Goal: Book appointment/travel/reservation

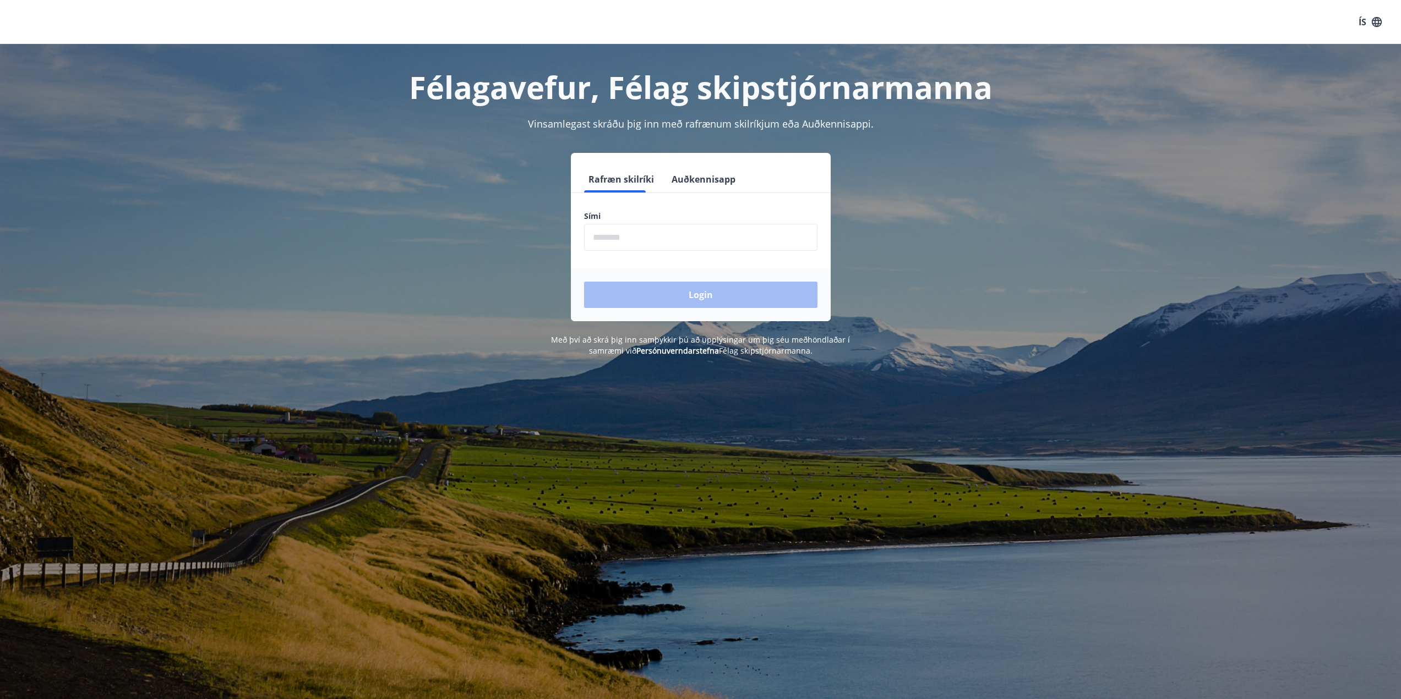
click at [680, 242] on input "phone" at bounding box center [700, 237] width 233 height 27
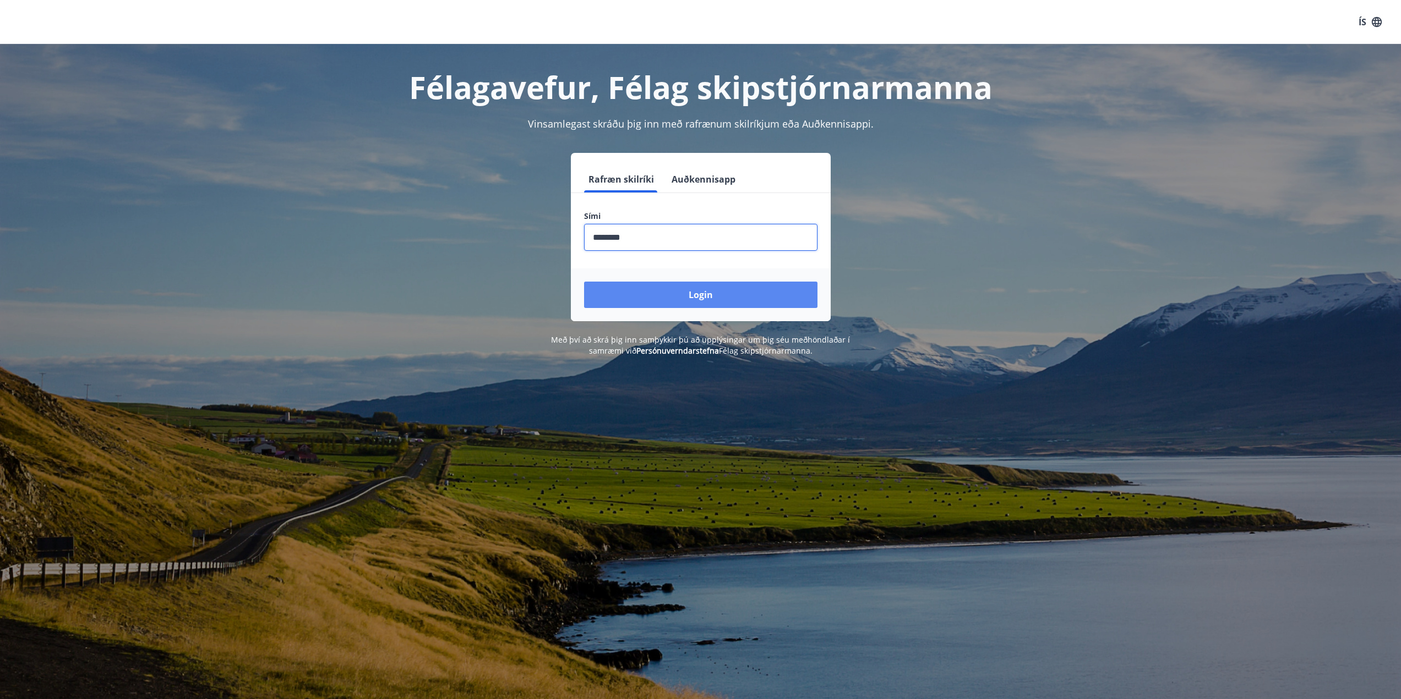
type input "********"
click at [712, 301] on button "Login" at bounding box center [700, 295] width 233 height 26
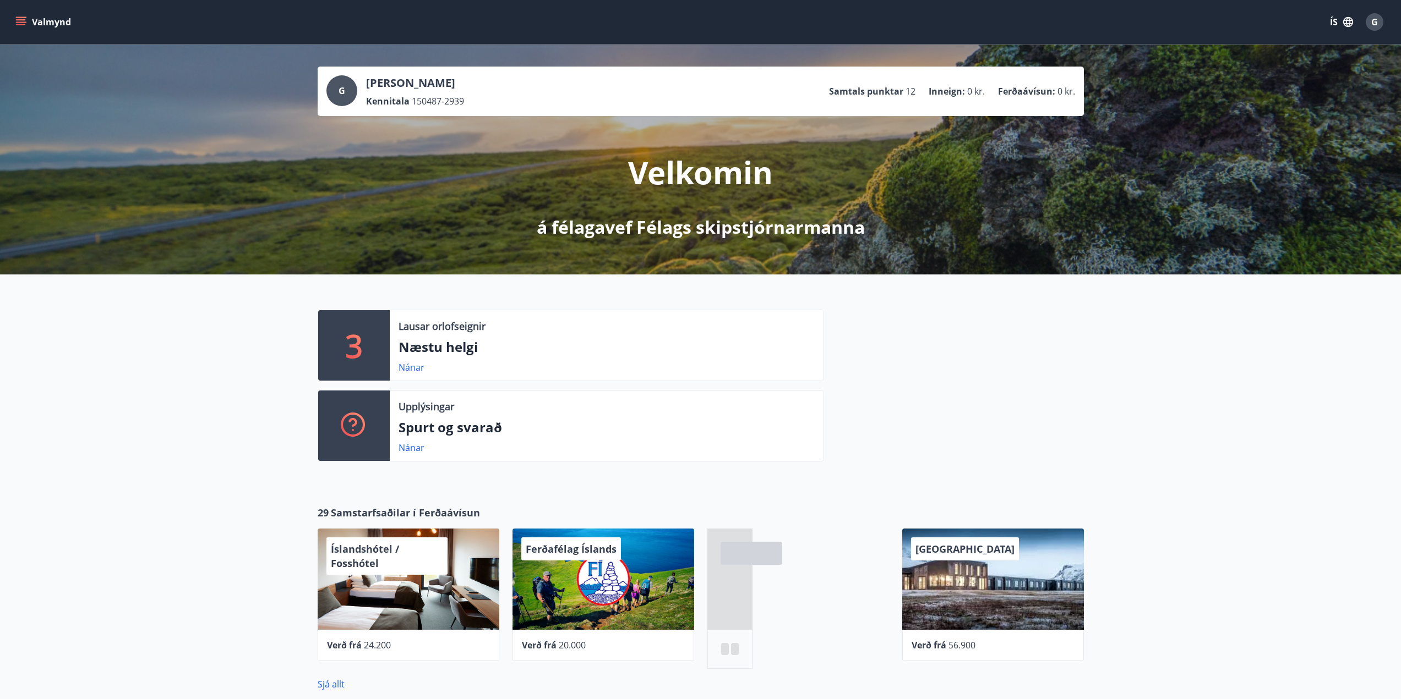
click at [18, 22] on icon "menu" at bounding box center [22, 21] width 12 height 1
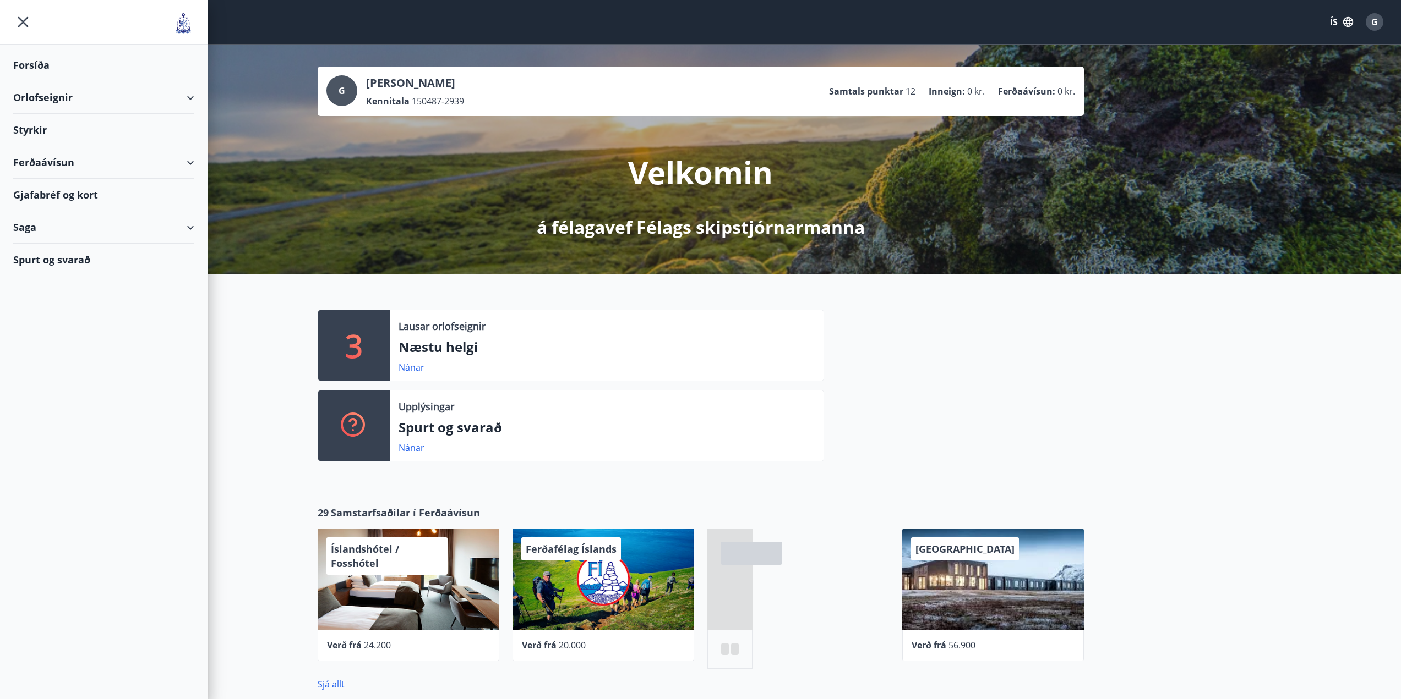
click at [108, 90] on div "Orlofseignir" at bounding box center [103, 97] width 181 height 32
click at [67, 131] on div "Framboð" at bounding box center [103, 125] width 163 height 23
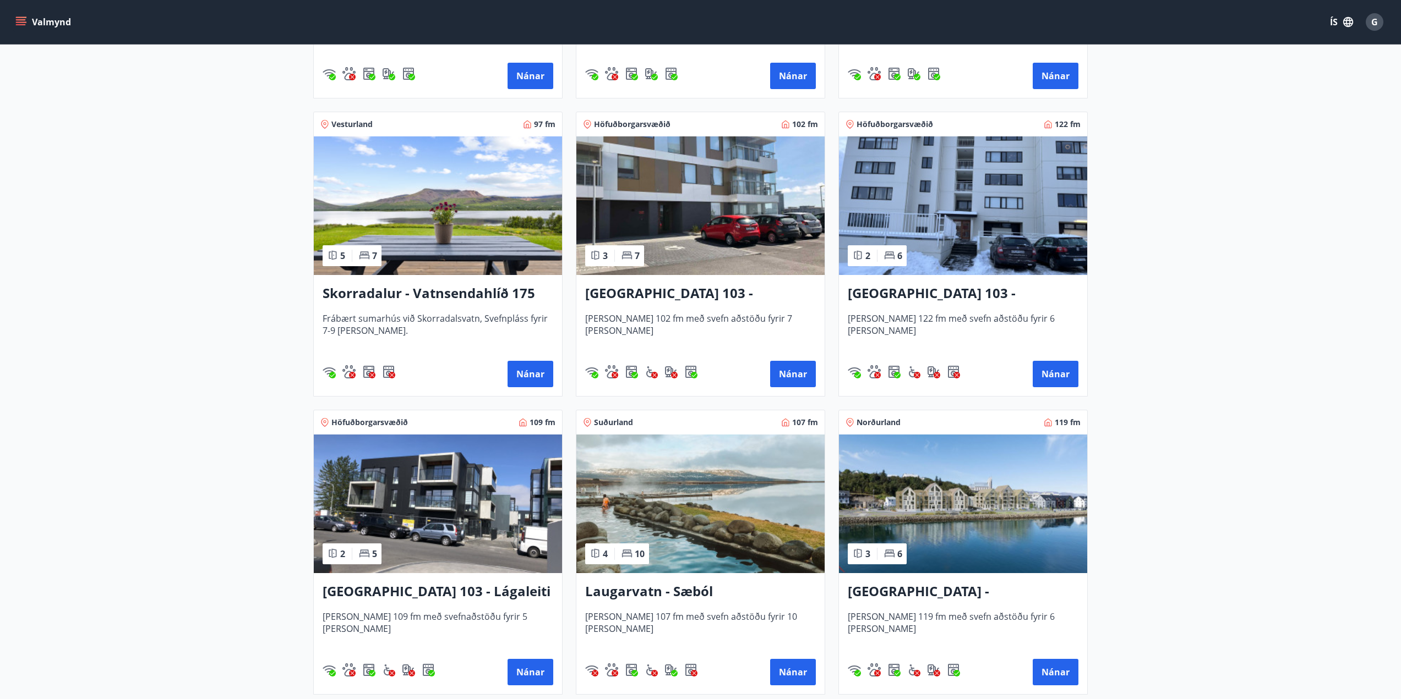
scroll to position [550, 0]
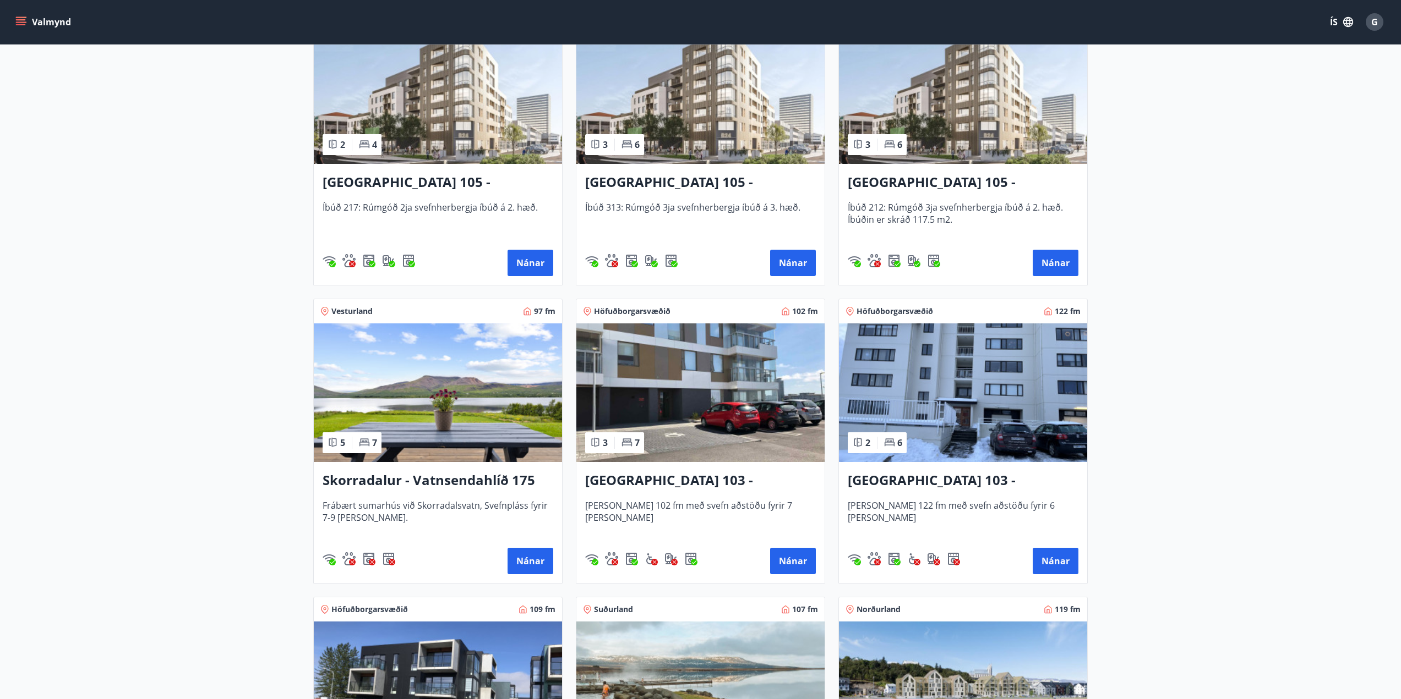
click at [417, 479] on h3 "Skorradalur - Vatnsendahlíð 175" at bounding box center [437, 481] width 231 height 20
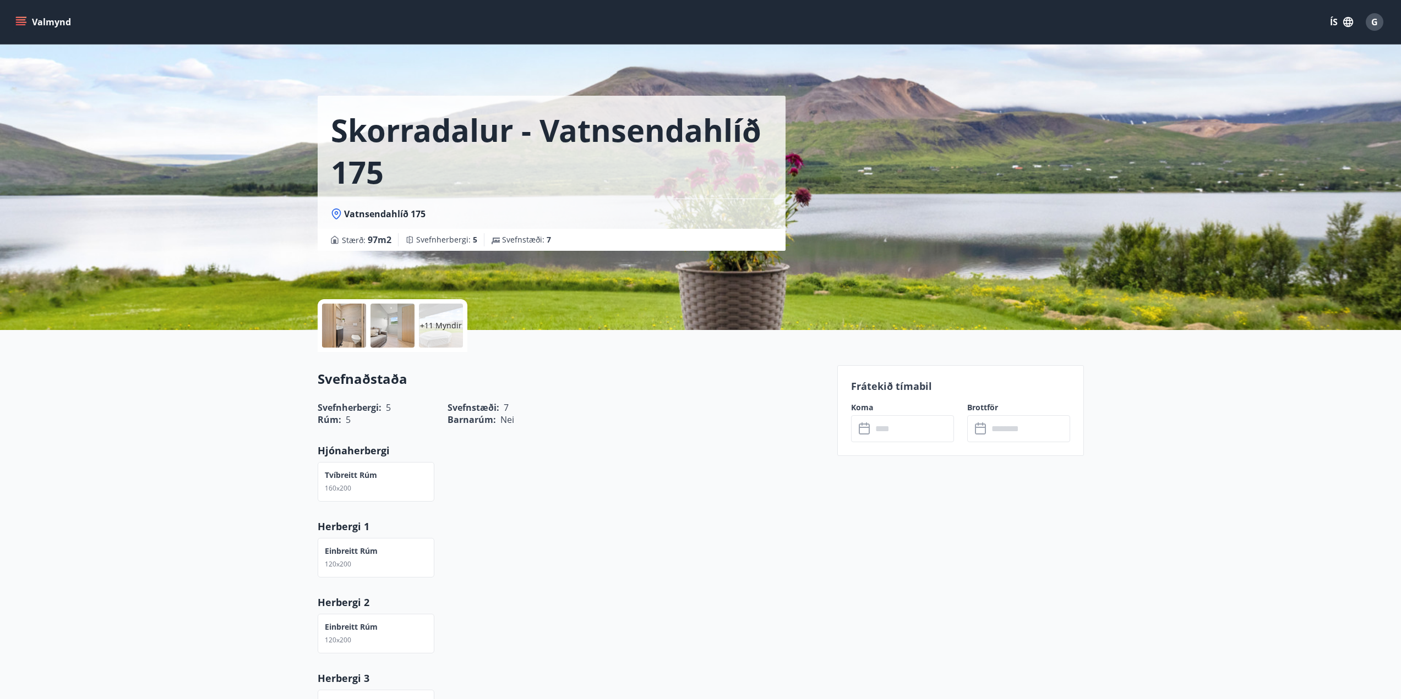
click at [347, 342] on div at bounding box center [344, 326] width 44 height 44
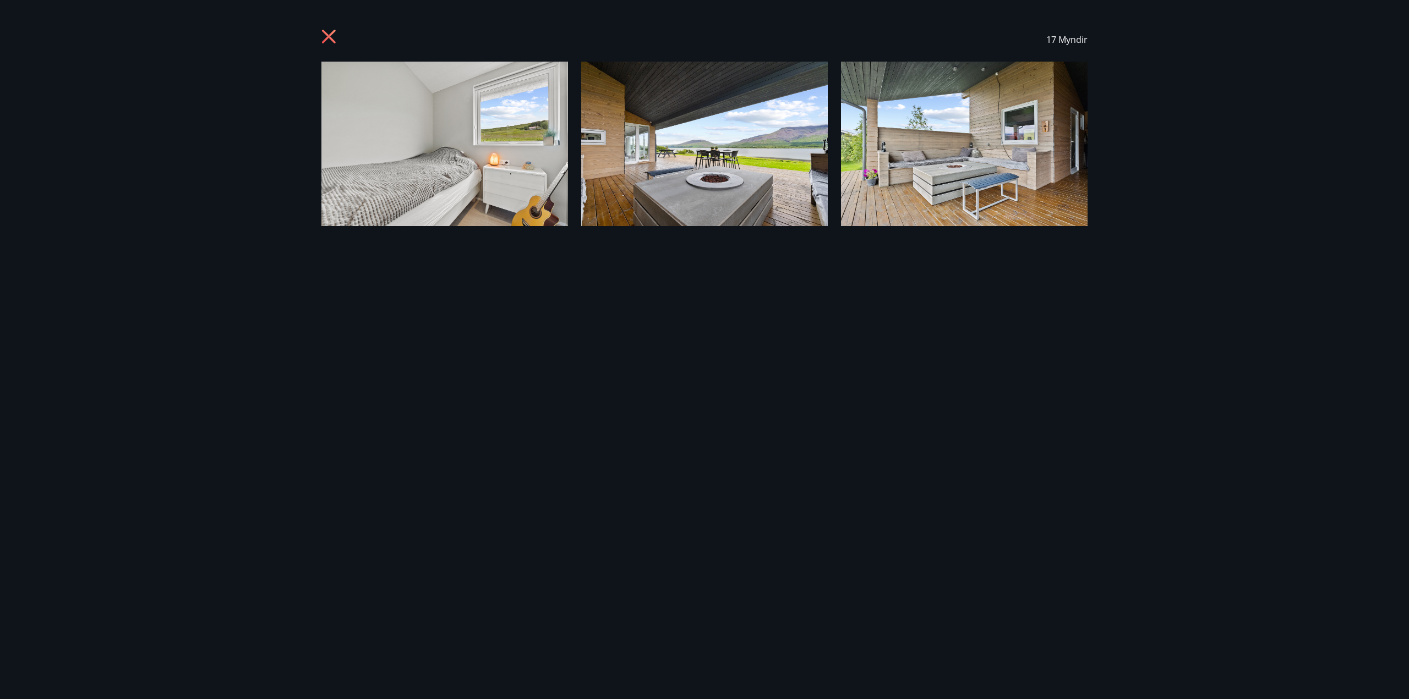
click at [332, 42] on icon at bounding box center [330, 38] width 18 height 18
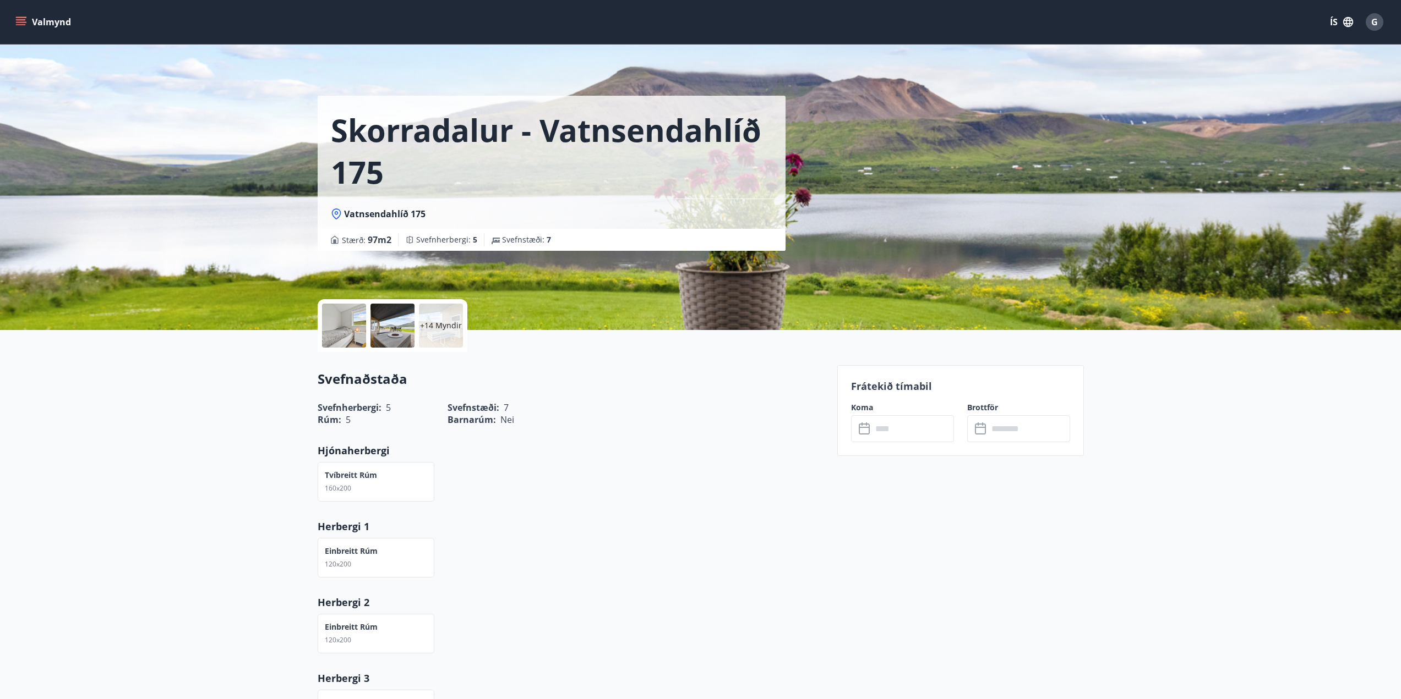
click at [397, 330] on div at bounding box center [392, 326] width 44 height 44
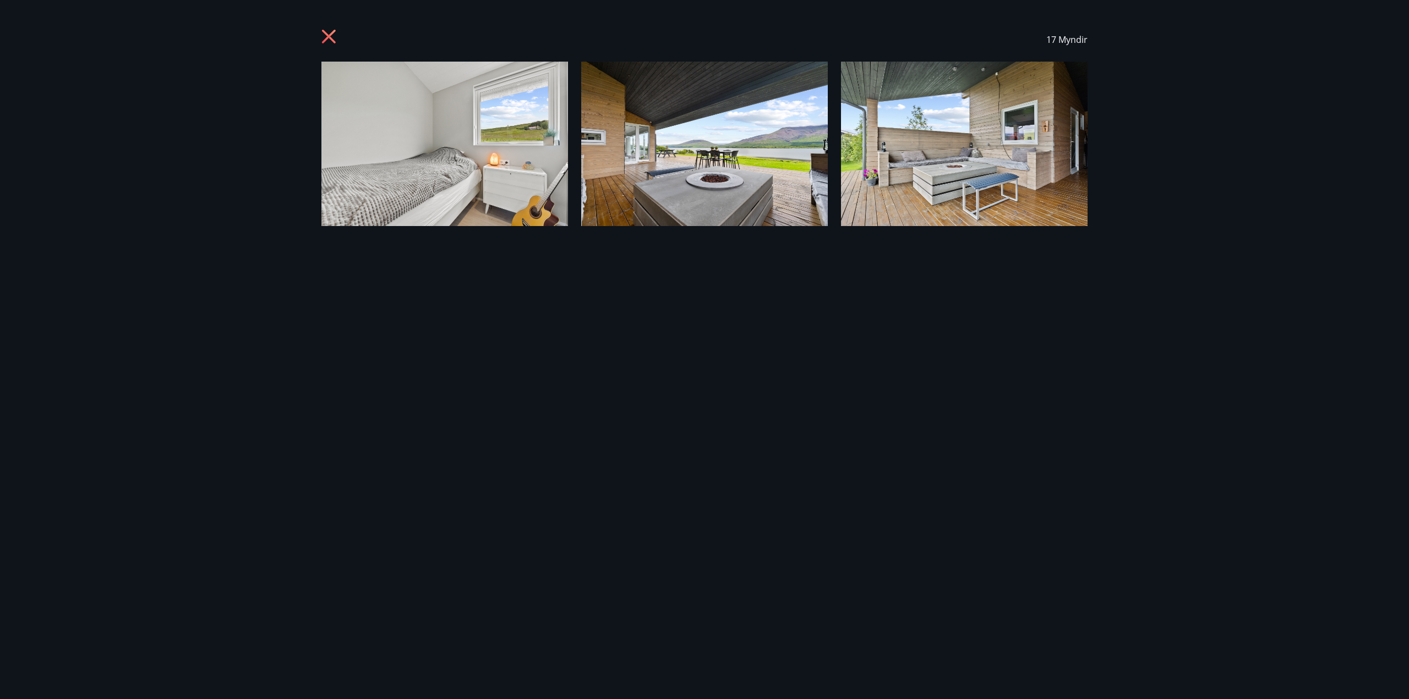
click at [326, 42] on icon at bounding box center [330, 38] width 18 height 18
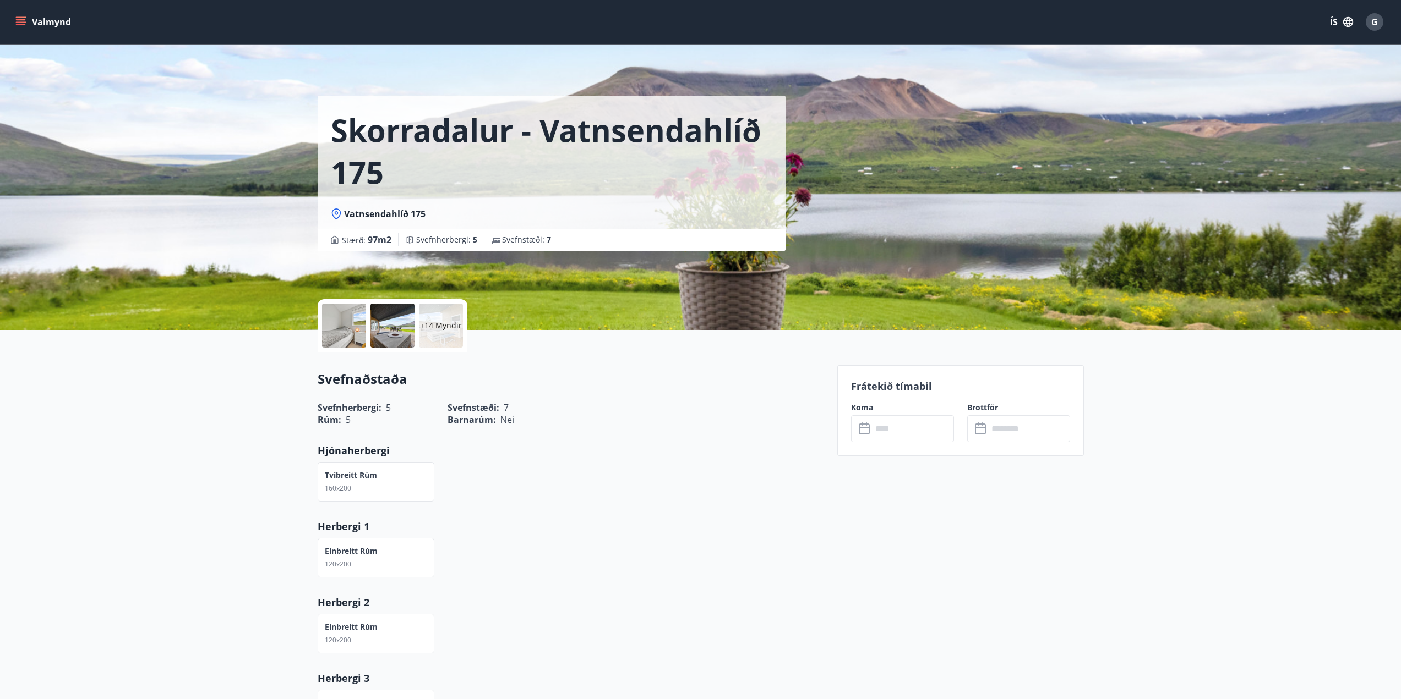
click at [46, 26] on button "Valmynd" at bounding box center [44, 22] width 62 height 20
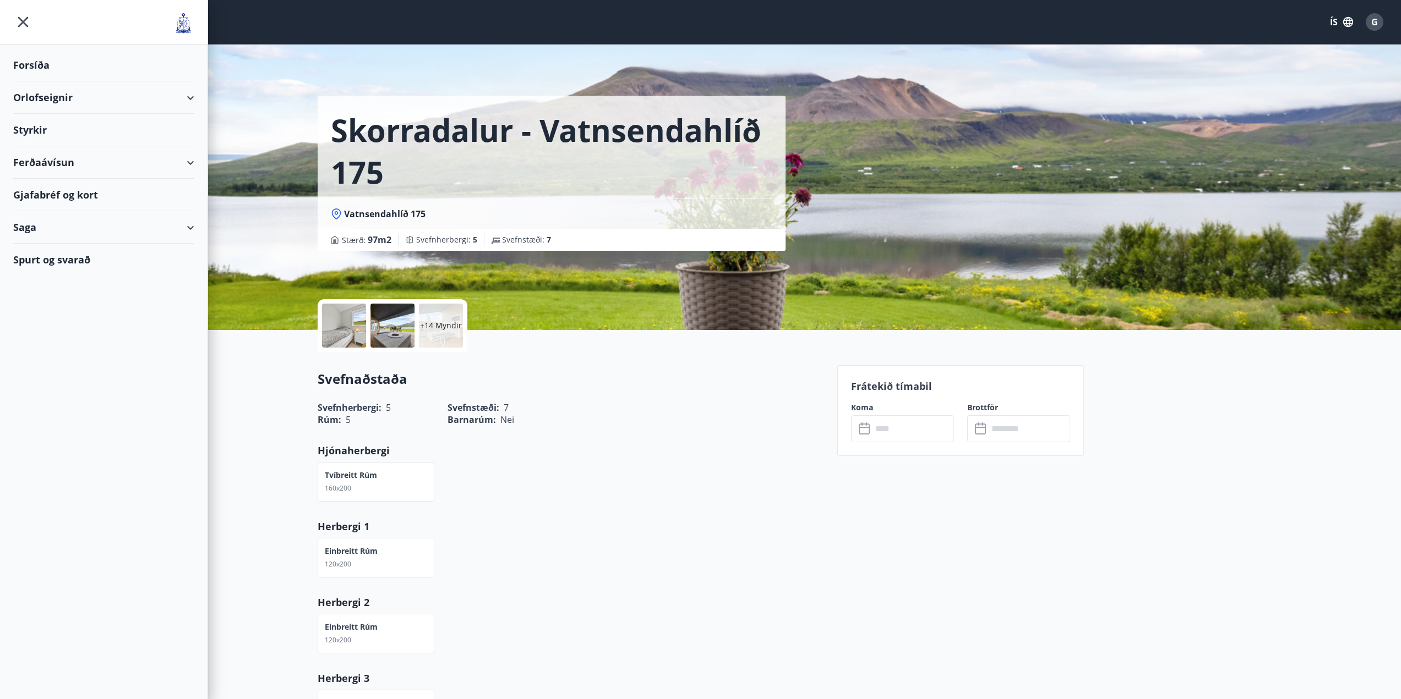
click at [89, 89] on div "Orlofseignir" at bounding box center [103, 97] width 181 height 32
click at [60, 147] on div "Bókunardagatal" at bounding box center [103, 148] width 163 height 23
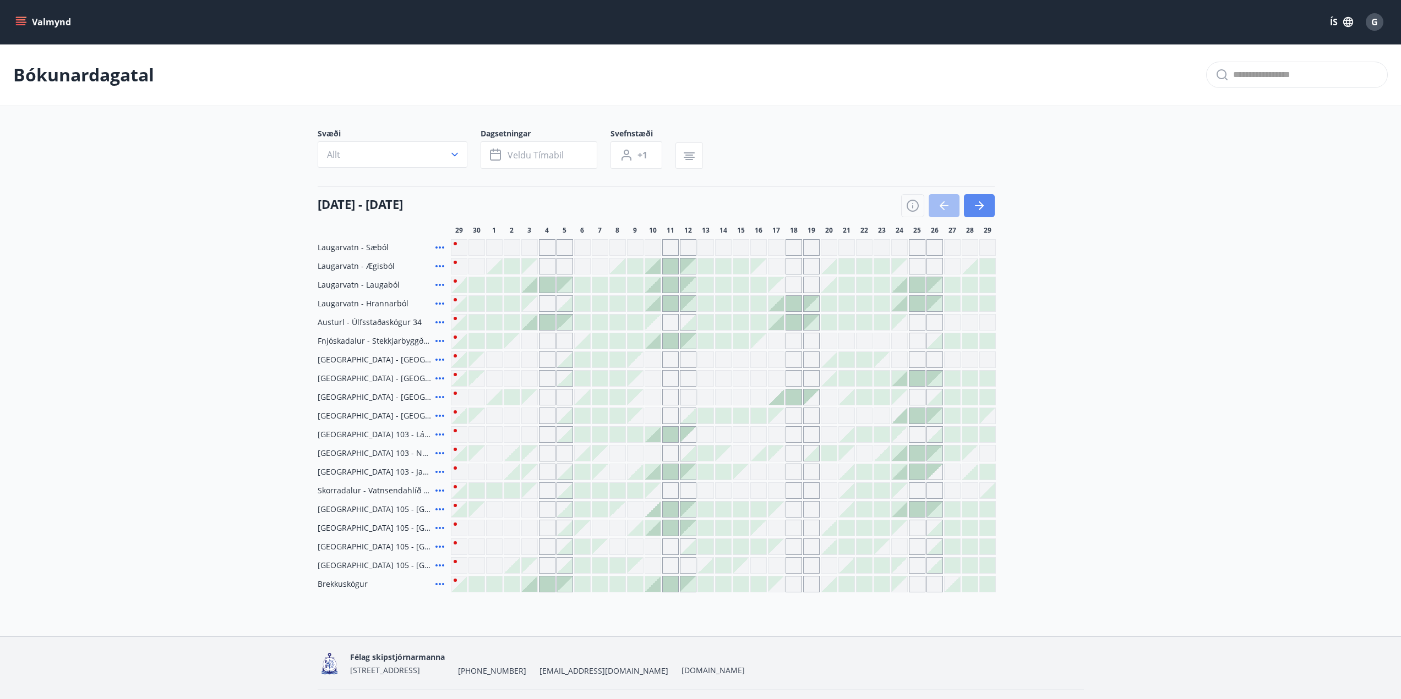
click at [988, 200] on button "button" at bounding box center [979, 205] width 31 height 23
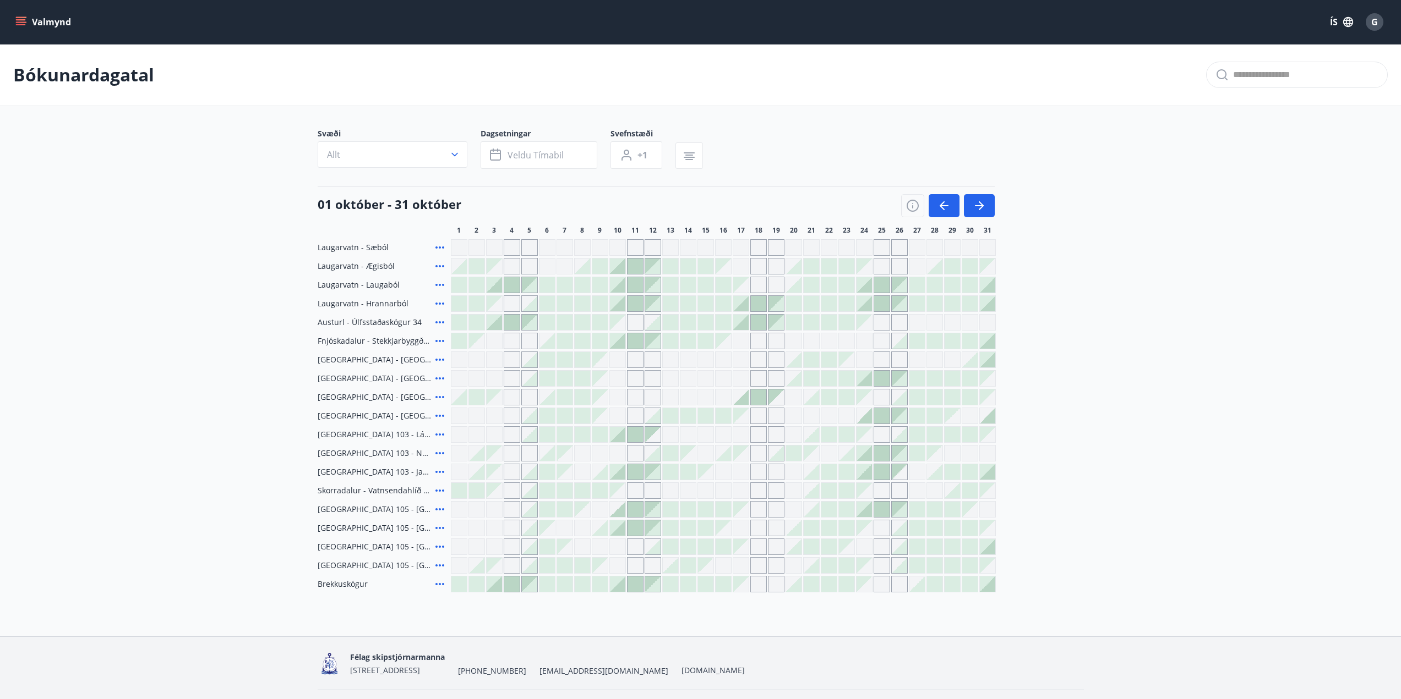
click at [1065, 179] on div "Svæði Allt Dagsetningar Veldu tímabil Svefnstæði +1 01 október - 31 október 1 2…" at bounding box center [701, 360] width 766 height 464
